Goal: Use online tool/utility

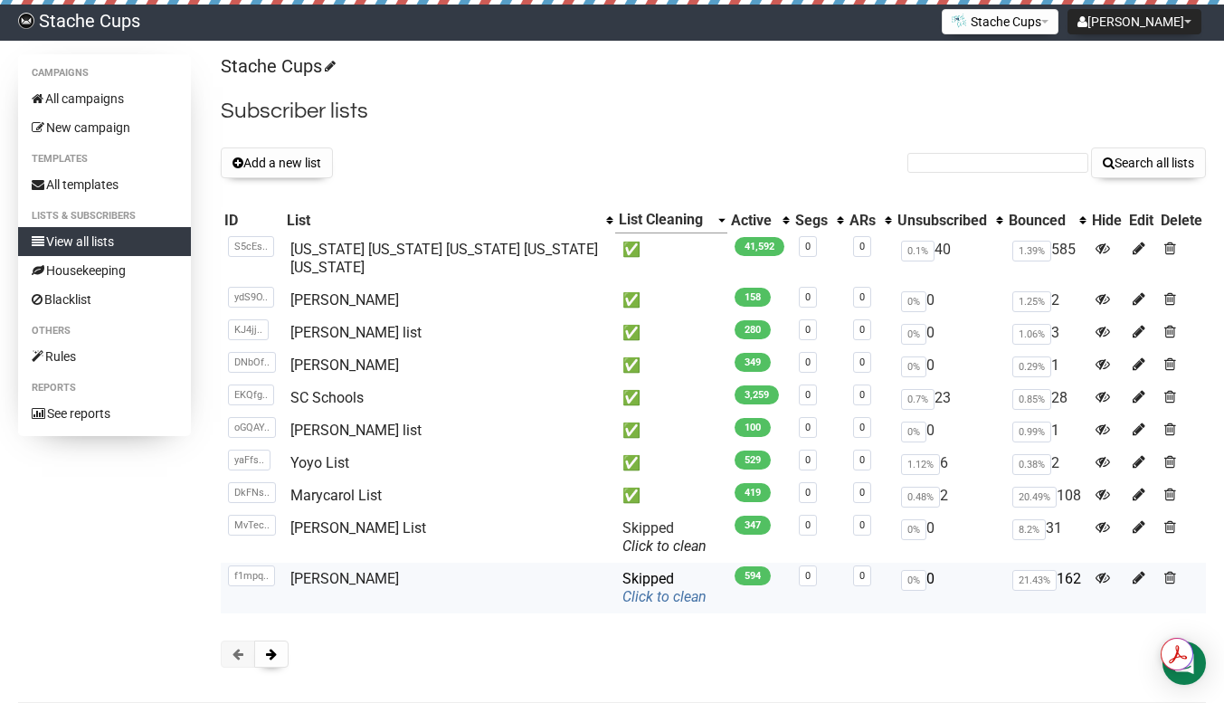
click at [623, 588] on link "Click to clean" at bounding box center [665, 596] width 84 height 17
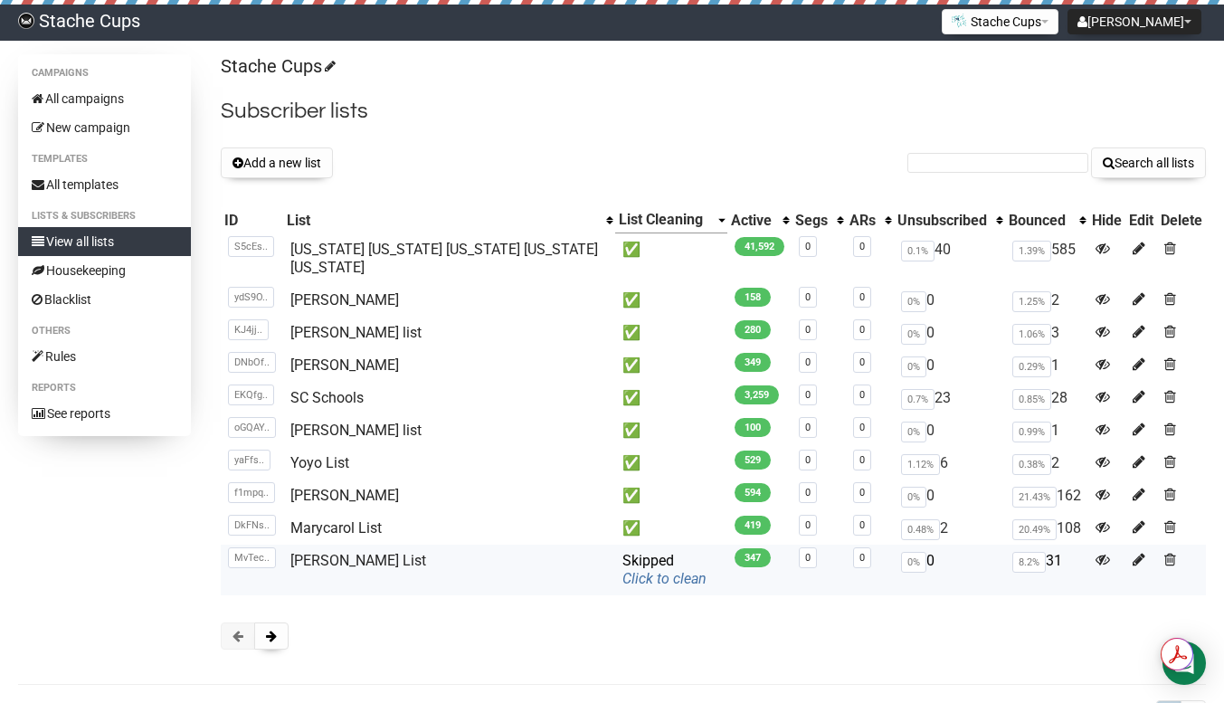
click at [623, 570] on link "Click to clean" at bounding box center [665, 578] width 84 height 17
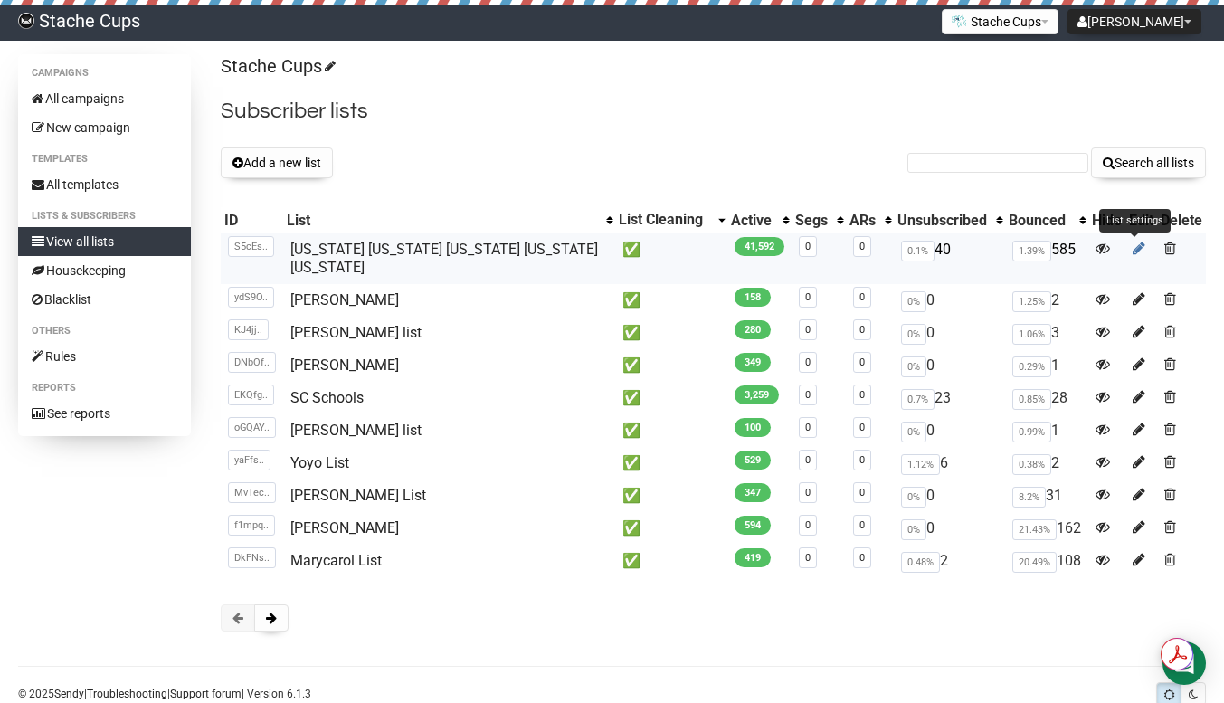
click at [1133, 243] on icon at bounding box center [1139, 248] width 13 height 15
